Goal: Information Seeking & Learning: Learn about a topic

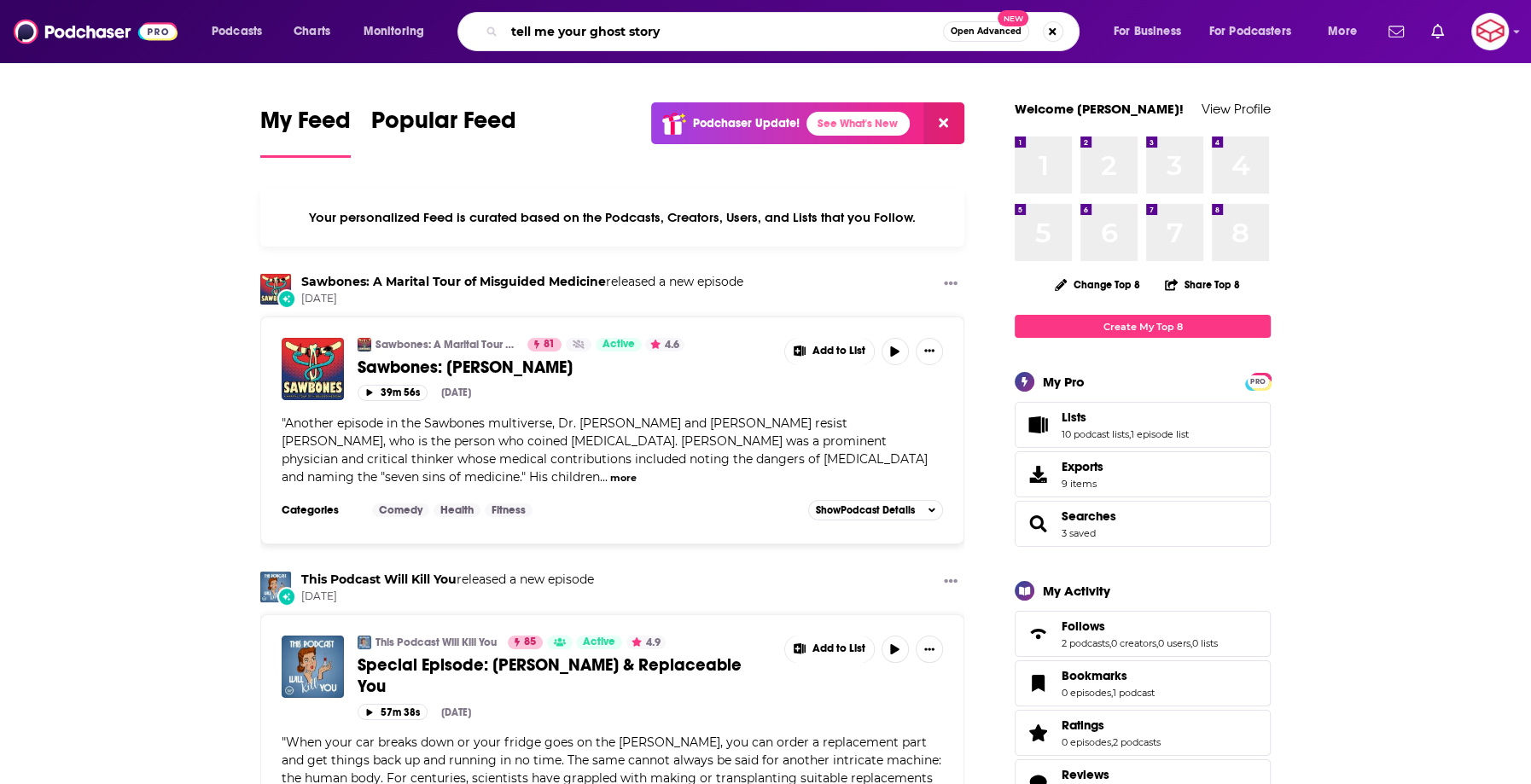
type input "tell me your ghost story"
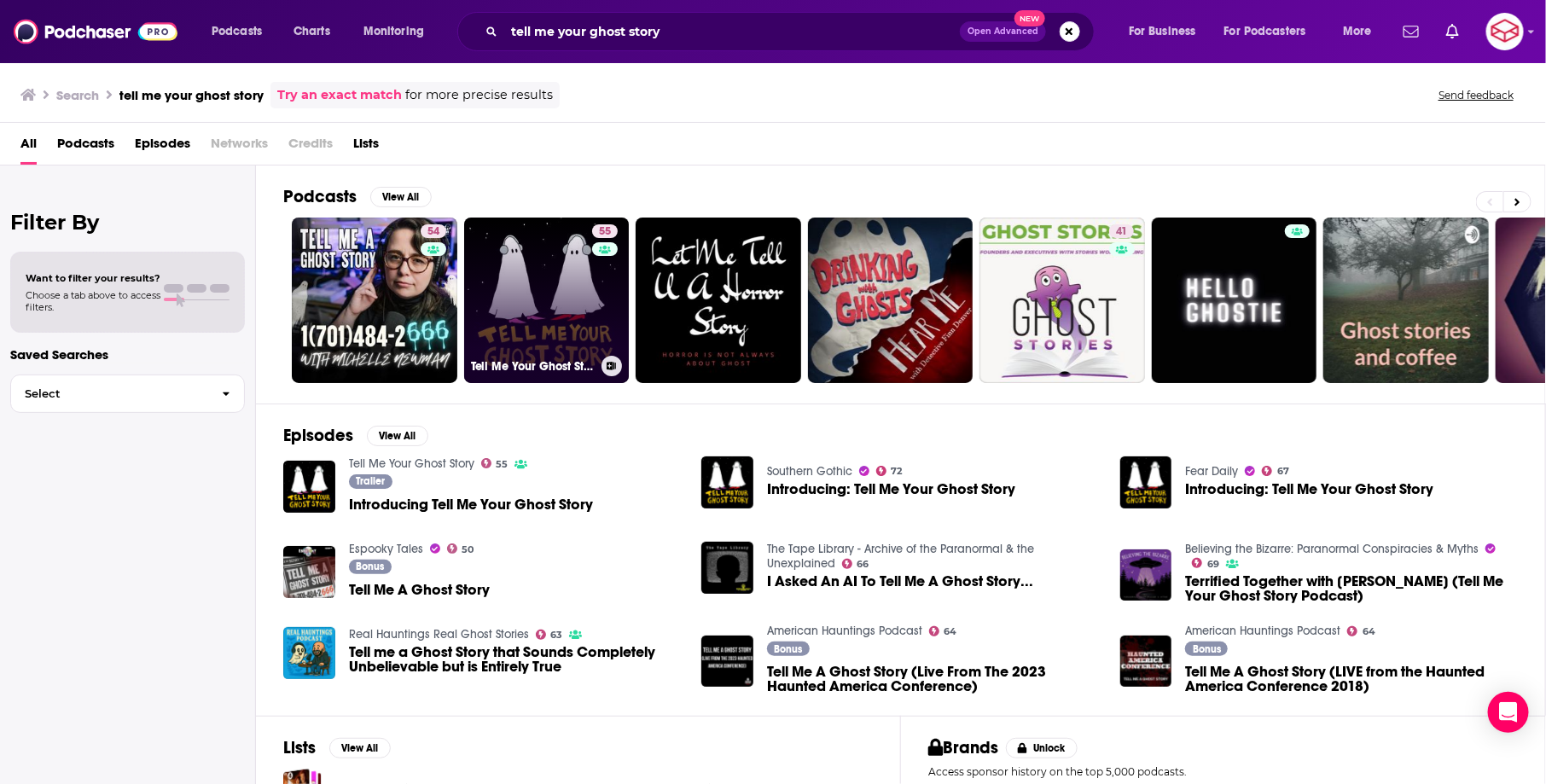
click at [527, 291] on link "55 Tell Me Your Ghost Story" at bounding box center [547, 300] width 166 height 166
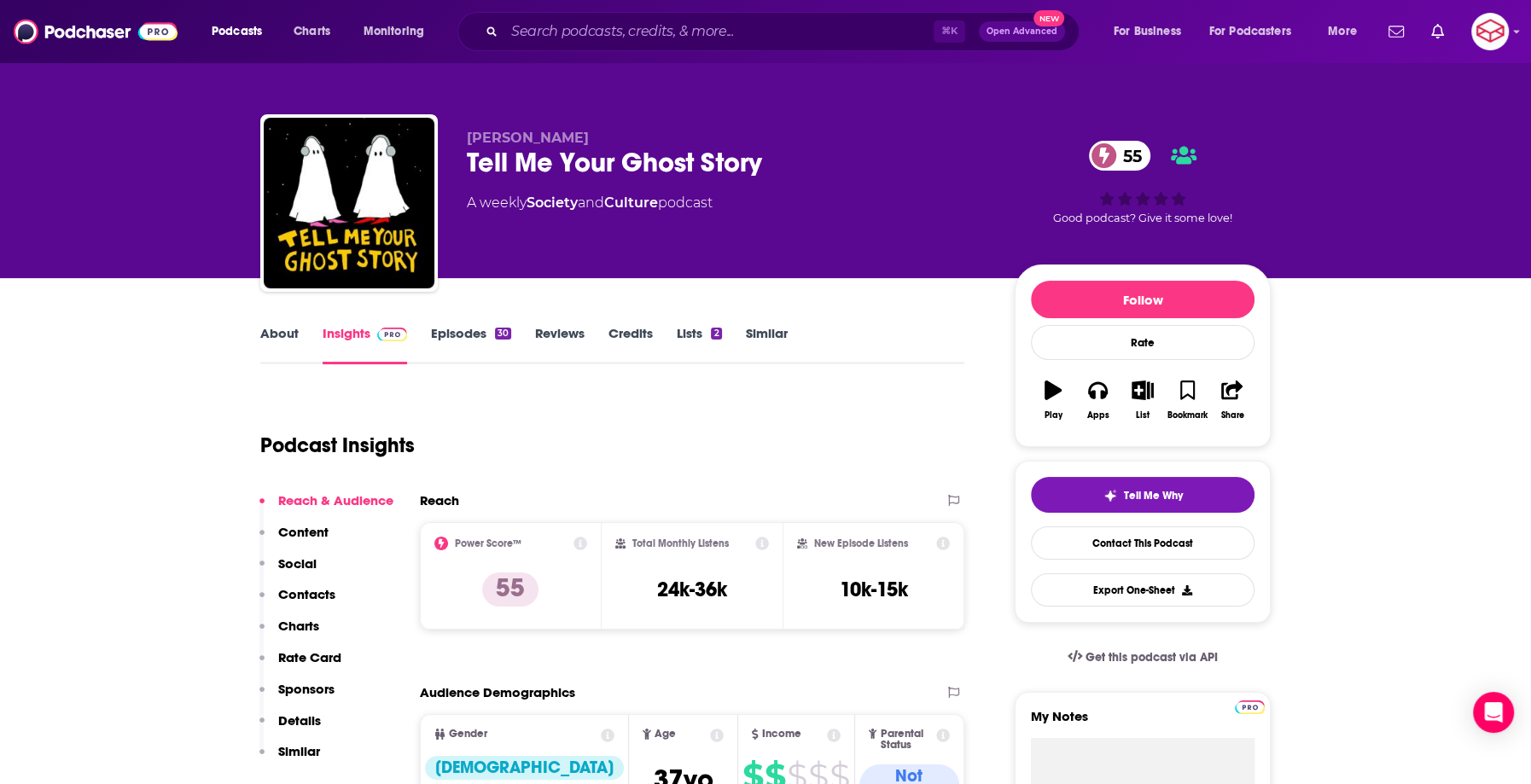
click at [278, 342] on link "About" at bounding box center [279, 345] width 38 height 39
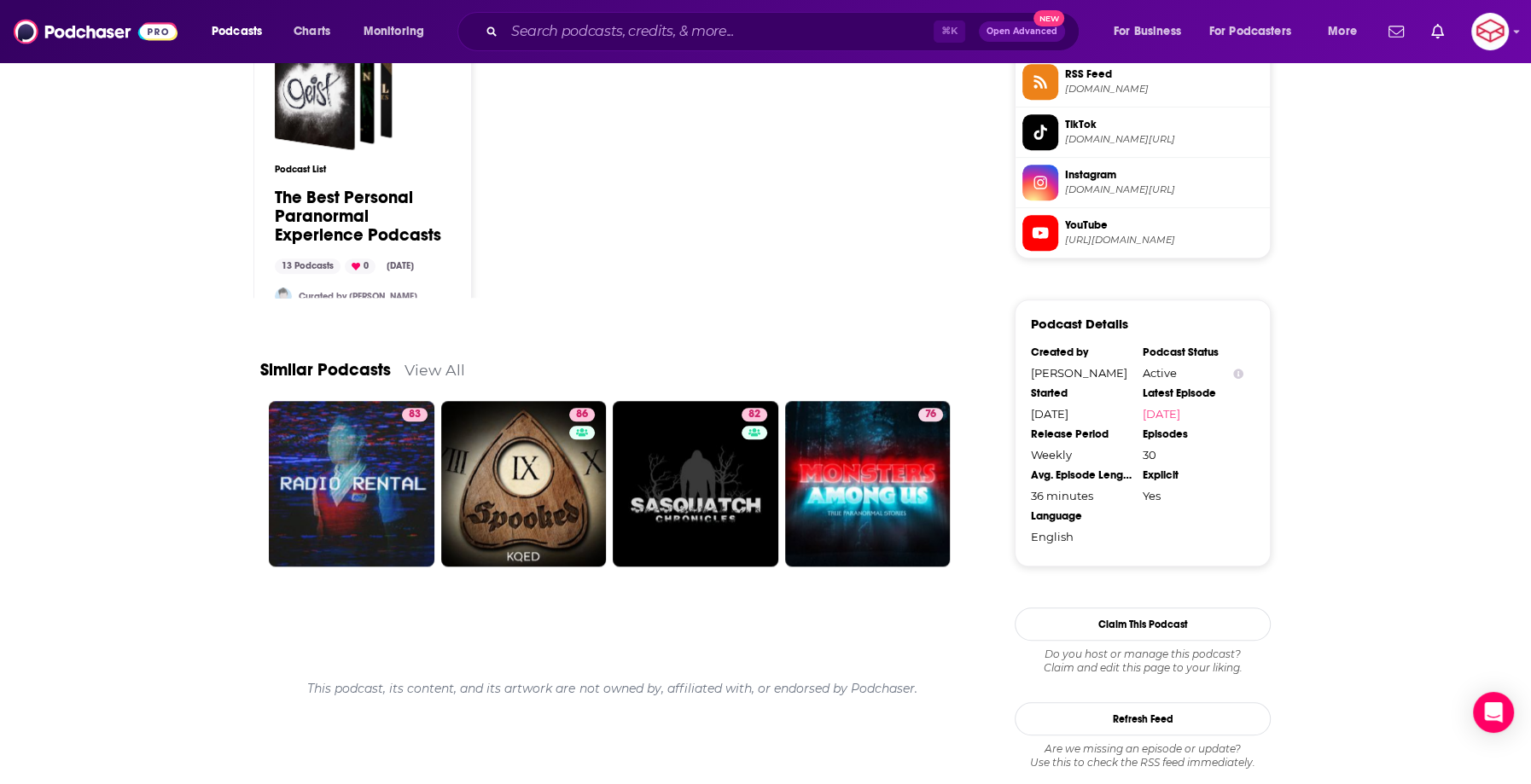
scroll to position [1374, 0]
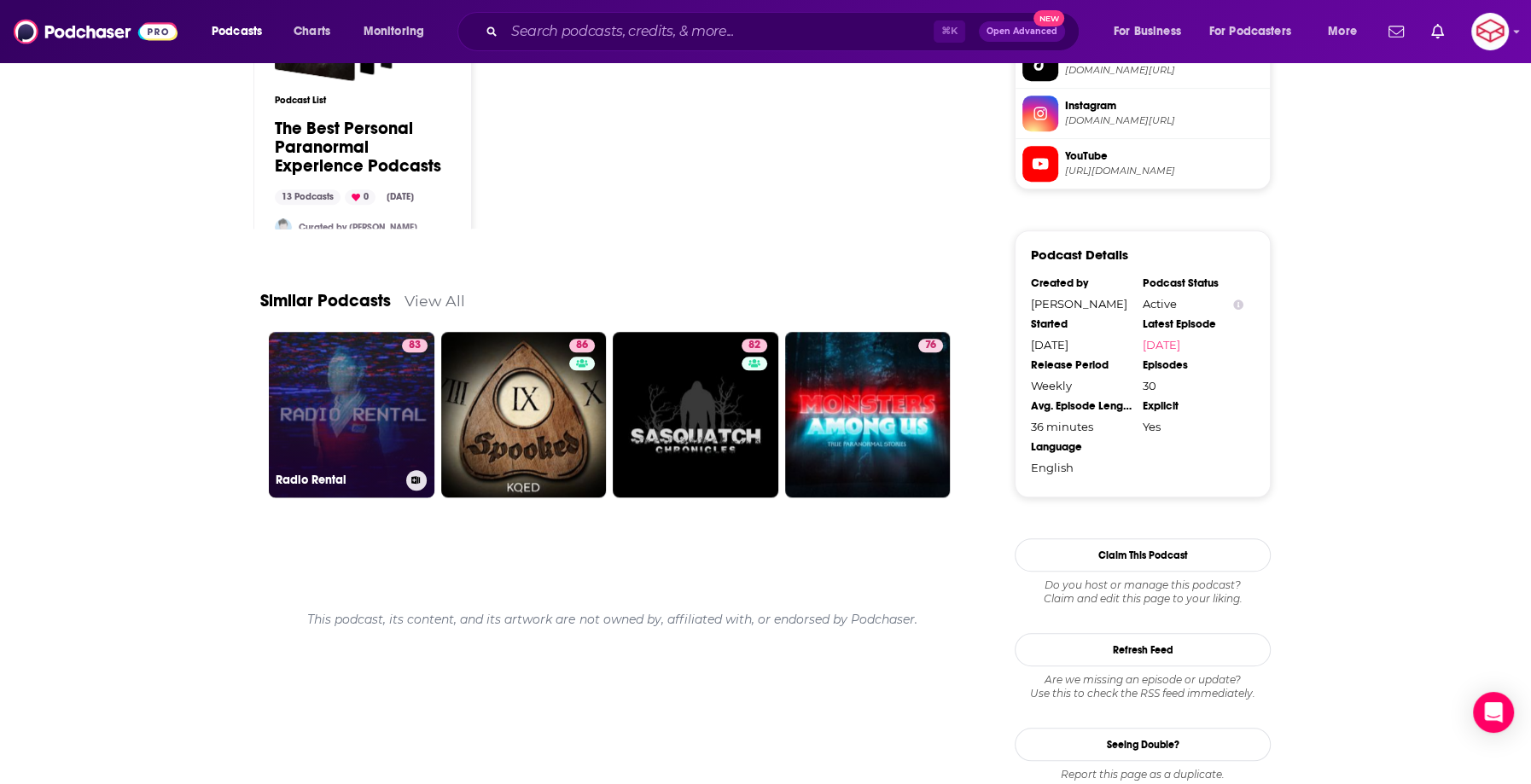
click at [336, 396] on link "83 Radio Rental" at bounding box center [352, 415] width 166 height 166
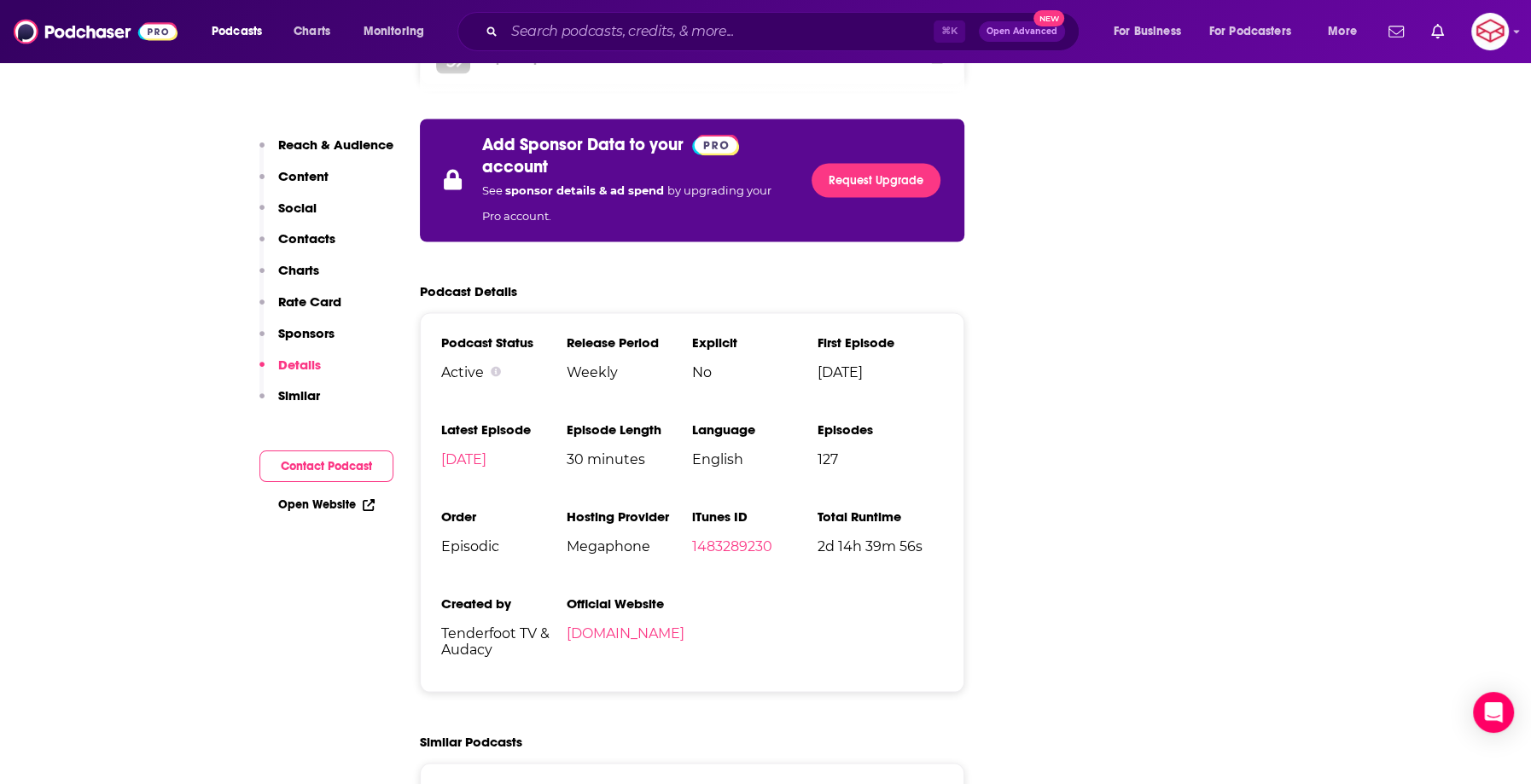
scroll to position [3022, 0]
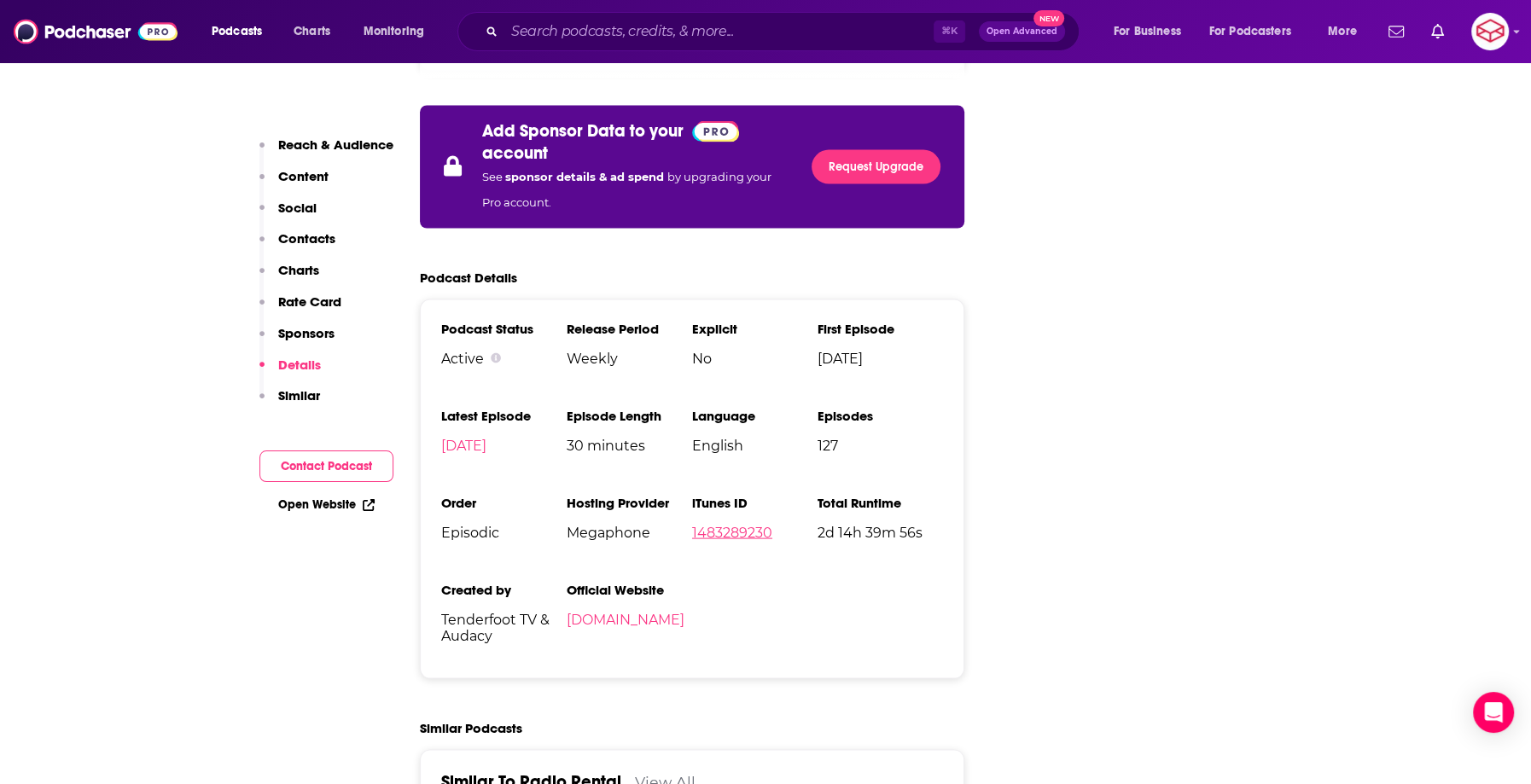
click at [732, 524] on link "1483289230" at bounding box center [732, 532] width 80 height 16
